Goal: Task Accomplishment & Management: Manage account settings

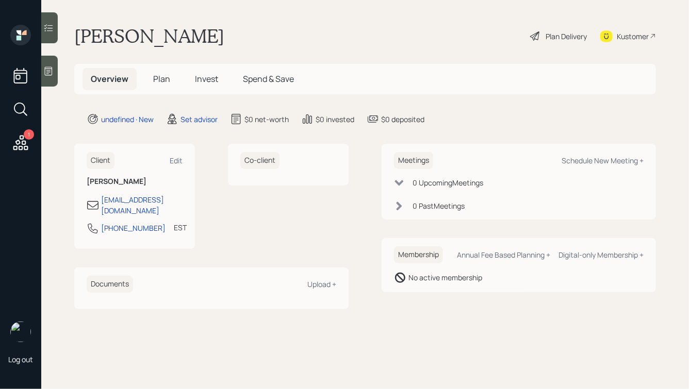
click at [266, 315] on main "[PERSON_NAME] Plan Delivery Kustomer Overview Plan Invest Spend & Save undefine…" at bounding box center [364, 194] width 647 height 389
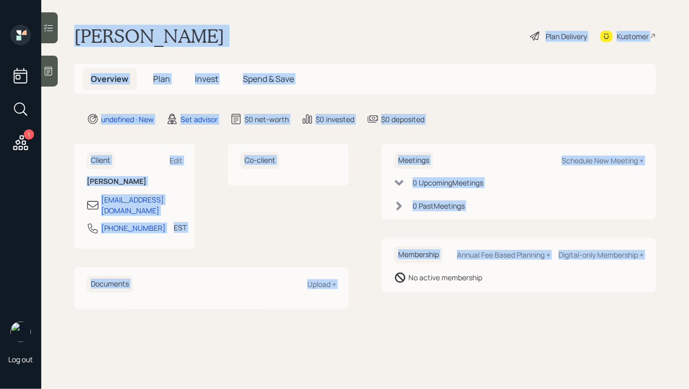
drag, startPoint x: 75, startPoint y: 35, endPoint x: 387, endPoint y: 309, distance: 415.3
click at [387, 310] on main "[PERSON_NAME] Plan Delivery Kustomer Overview Plan Invest Spend & Save undefine…" at bounding box center [364, 194] width 647 height 389
click at [387, 309] on main "[PERSON_NAME] Plan Delivery Kustomer Overview Plan Invest Spend & Save undefine…" at bounding box center [364, 194] width 647 height 389
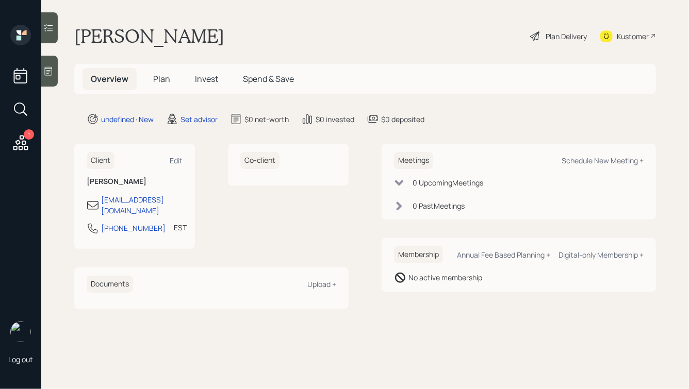
click at [46, 75] on icon at bounding box center [49, 71] width 8 height 9
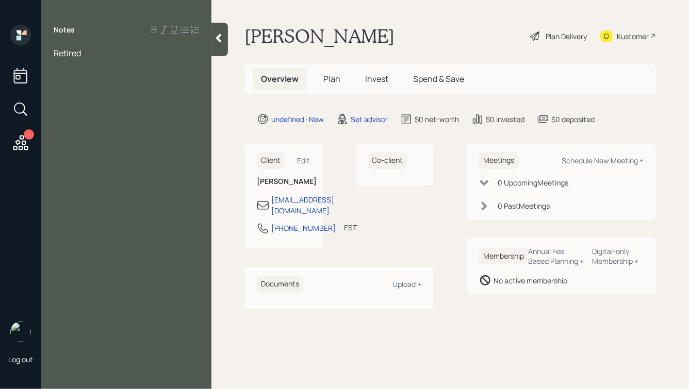
drag, startPoint x: 70, startPoint y: 75, endPoint x: 39, endPoint y: 74, distance: 31.0
click at [39, 74] on div "1 Log out Notes Retired [PERSON_NAME] Plan Delivery Kustomer Overview Plan Inve…" at bounding box center [344, 194] width 689 height 389
click at [82, 66] on div at bounding box center [126, 64] width 145 height 11
click at [99, 57] on div "Retired" at bounding box center [126, 52] width 145 height 11
click at [86, 67] on div at bounding box center [126, 64] width 145 height 11
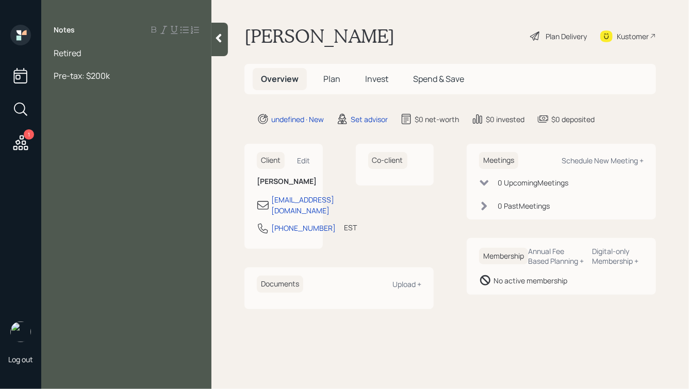
click at [124, 76] on div "Pre-tax: $200k" at bounding box center [126, 75] width 145 height 11
click at [88, 52] on div "Retired" at bounding box center [126, 52] width 145 height 11
click at [123, 87] on div "Pre-tax: $200k" at bounding box center [126, 86] width 145 height 11
click at [65, 71] on div at bounding box center [126, 75] width 145 height 11
drag, startPoint x: 119, startPoint y: 114, endPoint x: 28, endPoint y: 53, distance: 109.8
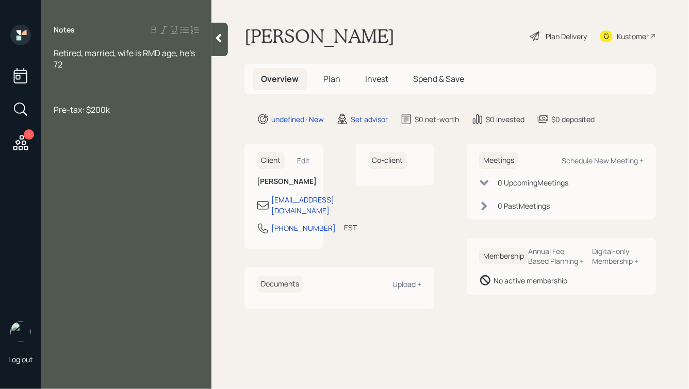
click at [28, 53] on div "1 Log out Notes Retired, married, wife is RMD age, he's 72 Pre-tax: $200k [PERS…" at bounding box center [344, 194] width 689 height 389
click at [91, 93] on div at bounding box center [126, 98] width 145 height 11
click at [68, 84] on div at bounding box center [126, 86] width 145 height 11
click at [78, 83] on div at bounding box center [126, 86] width 145 height 11
drag, startPoint x: 72, startPoint y: 92, endPoint x: 43, endPoint y: 83, distance: 30.7
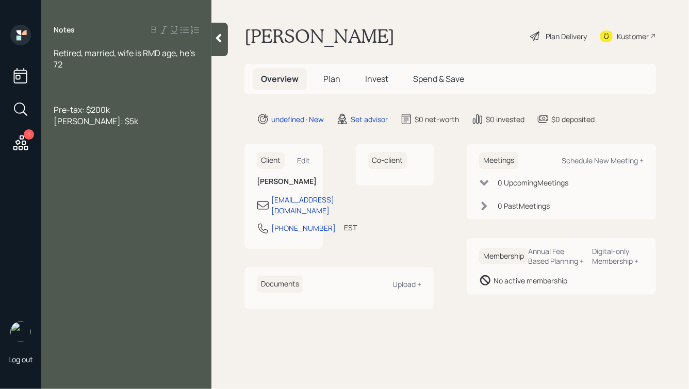
click at [43, 83] on div "Retired, married, wife is RMD age, he's 72 Pre-tax: $200k [PERSON_NAME]: $5k" at bounding box center [126, 86] width 170 height 79
drag, startPoint x: 69, startPoint y: 75, endPoint x: 37, endPoint y: 57, distance: 36.4
click at [37, 57] on div "1 Log out Notes Retired, married, wife is RMD age, he's 72 Pre-tax: $200k [PERS…" at bounding box center [344, 194] width 689 height 389
click at [56, 74] on div at bounding box center [126, 75] width 145 height 11
click at [58, 90] on div at bounding box center [126, 86] width 145 height 11
